Goal: Navigation & Orientation: Understand site structure

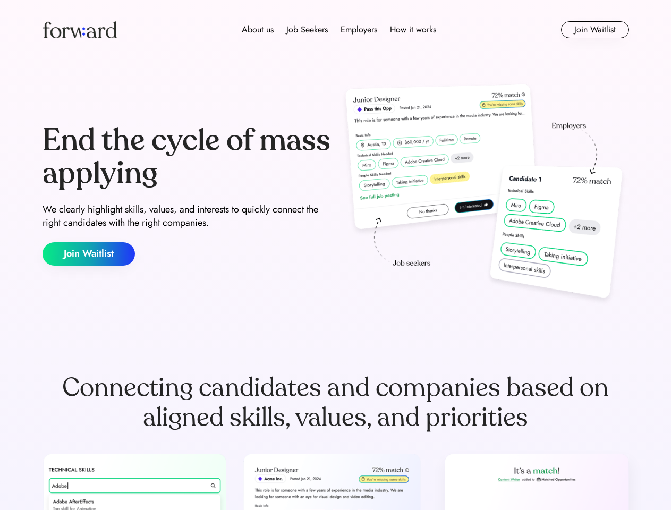
click at [335, 255] on div "End the cycle of mass applying We clearly highlight skills, values, and interes…" at bounding box center [336, 195] width 587 height 229
click at [336, 30] on div "About us Job Seekers Employers How it works" at bounding box center [339, 29] width 419 height 13
click at [80, 30] on img at bounding box center [80, 29] width 74 height 17
click at [339, 30] on div "About us Job Seekers Employers How it works" at bounding box center [339, 29] width 419 height 13
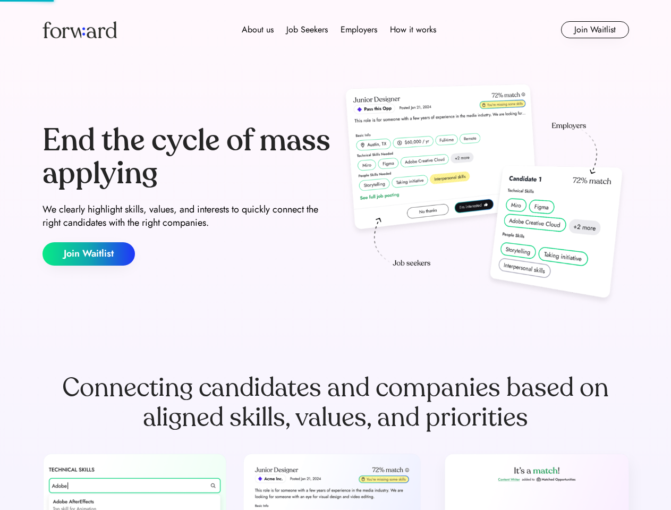
click at [258, 30] on div "About us" at bounding box center [258, 29] width 32 height 13
click at [307, 30] on div "Job Seekers" at bounding box center [306, 29] width 41 height 13
click at [359, 30] on div "Employers" at bounding box center [359, 29] width 37 height 13
click at [412, 30] on div "How it works" at bounding box center [413, 29] width 46 height 13
click at [595, 30] on button "Join Waitlist" at bounding box center [595, 29] width 68 height 17
